Goal: Task Accomplishment & Management: Manage account settings

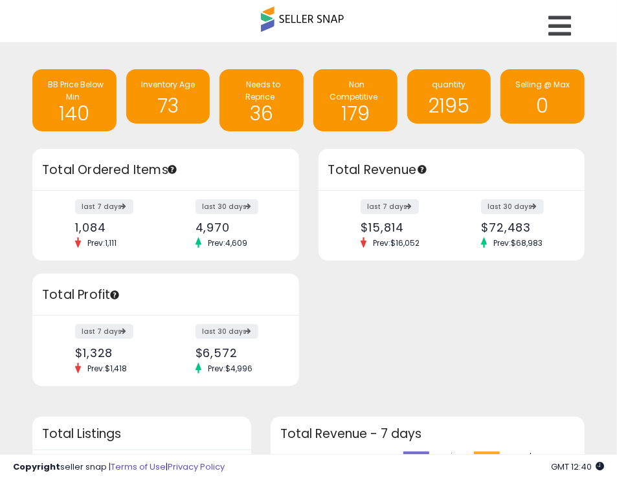
scroll to position [7, 0]
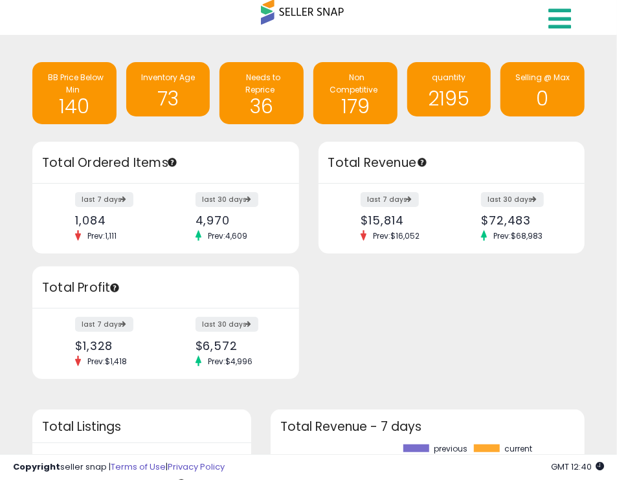
click at [549, 24] on icon at bounding box center [559, 19] width 23 height 26
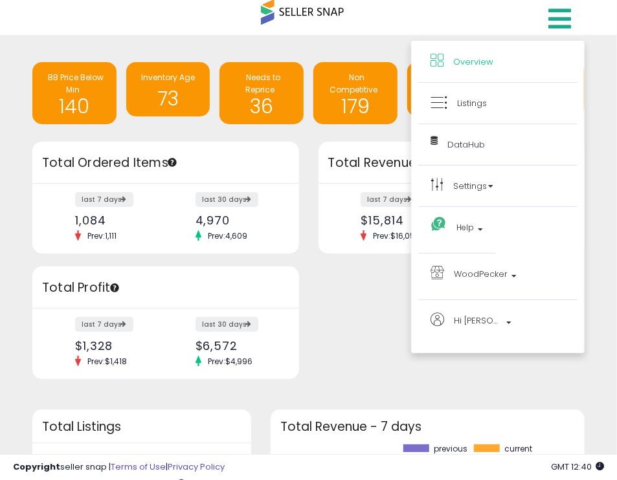
click at [502, 92] on li "Listings" at bounding box center [497, 103] width 159 height 41
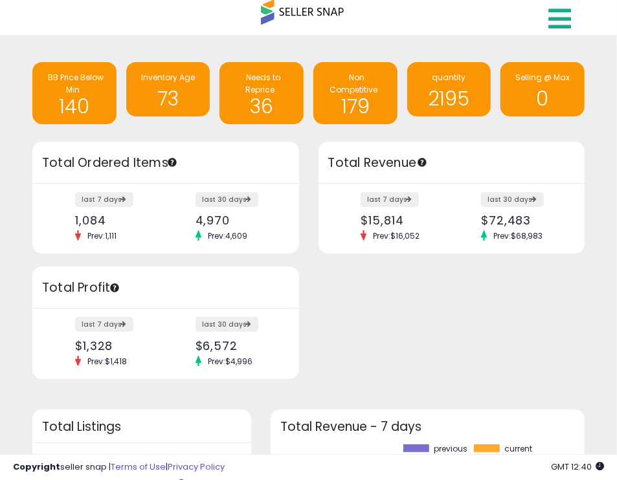
click at [560, 14] on icon at bounding box center [559, 19] width 23 height 26
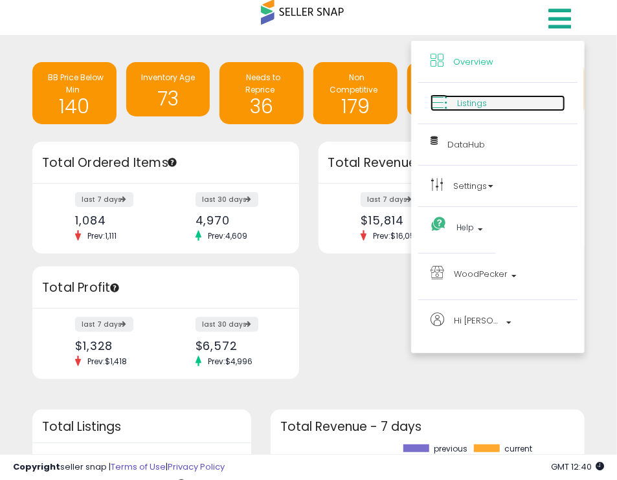
click at [443, 106] on icon at bounding box center [438, 102] width 17 height 17
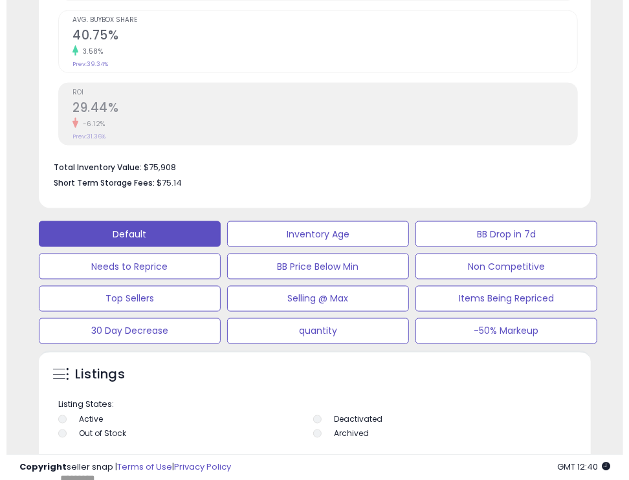
scroll to position [923, 0]
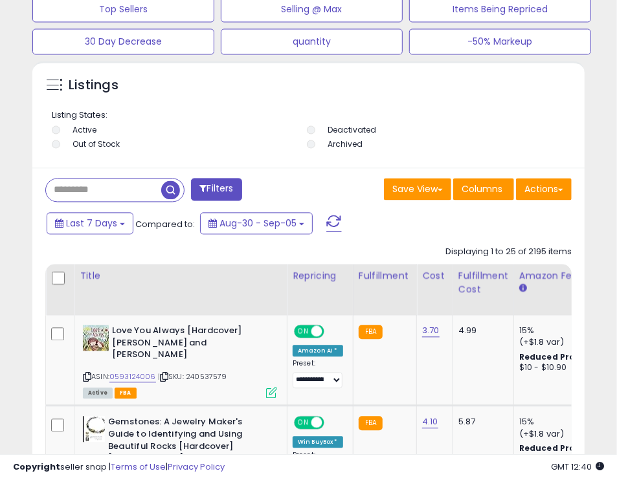
click at [80, 191] on input "text" at bounding box center [103, 190] width 115 height 23
paste input "*********"
type input "*********"
click at [224, 185] on button "Filters" at bounding box center [216, 190] width 50 height 23
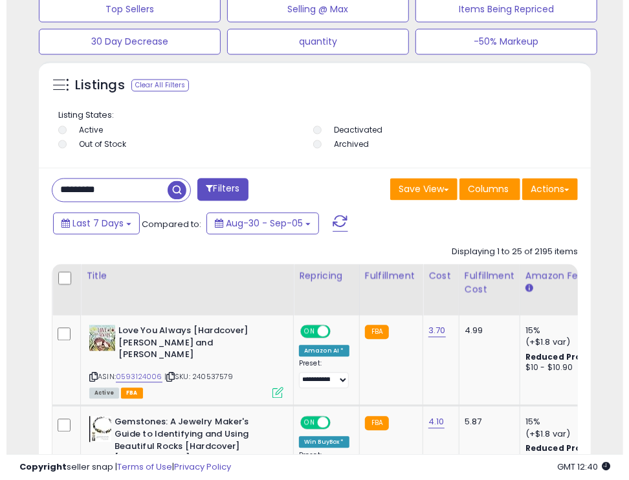
scroll to position [252, 558]
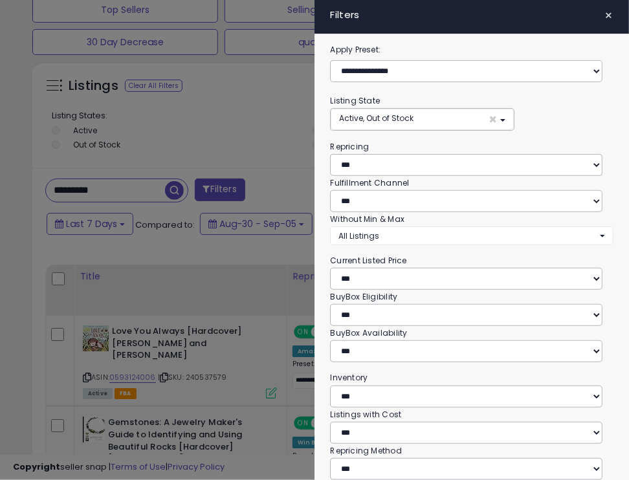
click at [214, 148] on div at bounding box center [314, 240] width 629 height 480
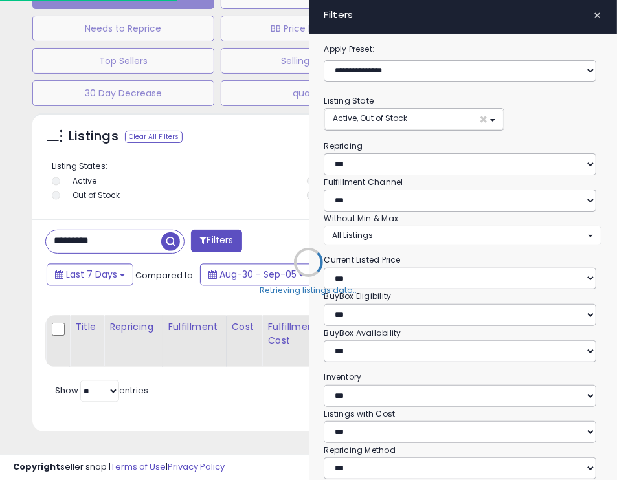
scroll to position [646907, 646614]
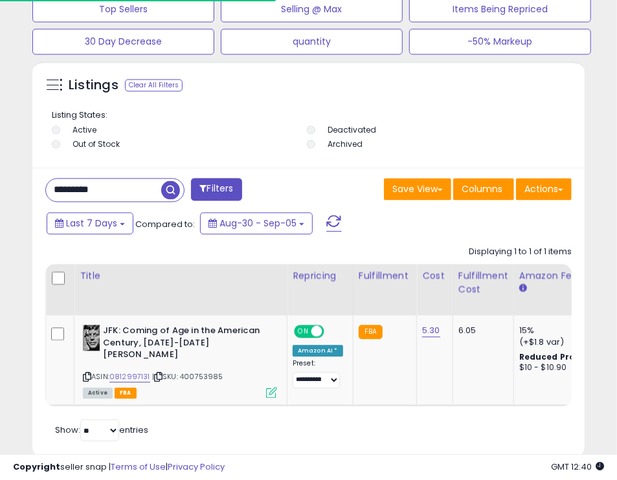
click at [171, 191] on span "button" at bounding box center [170, 190] width 19 height 19
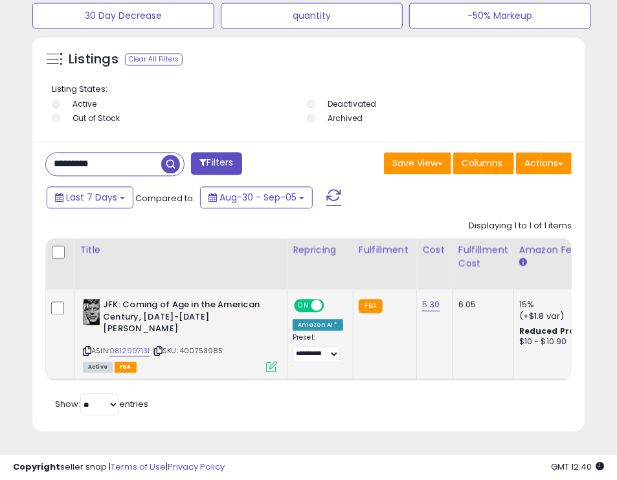
scroll to position [0, 32]
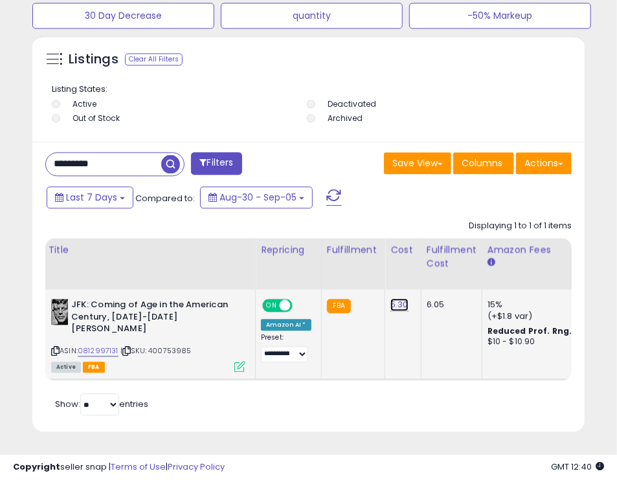
click at [397, 309] on link "5.30" at bounding box center [399, 304] width 18 height 13
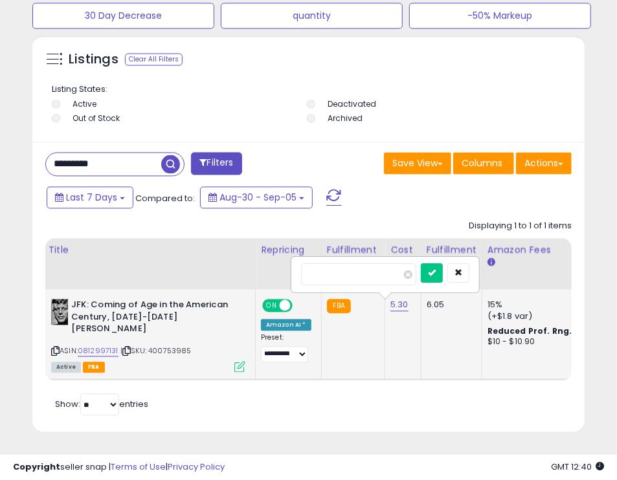
click at [314, 273] on input "****" at bounding box center [358, 274] width 115 height 22
click at [321, 274] on input "****" at bounding box center [358, 274] width 115 height 22
type input "*"
click at [436, 269] on icon "submit" at bounding box center [432, 273] width 8 height 8
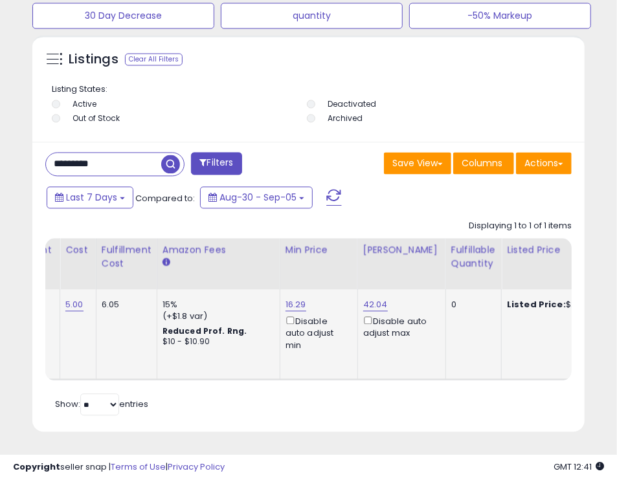
scroll to position [0, 0]
